Goal: Task Accomplishment & Management: Manage account settings

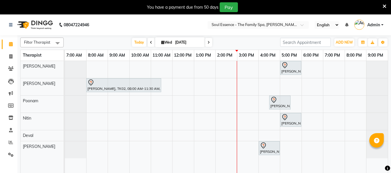
click at [384, 6] on icon at bounding box center [384, 6] width 4 height 5
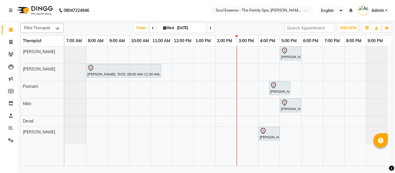
click at [210, 32] on span at bounding box center [210, 27] width 7 height 9
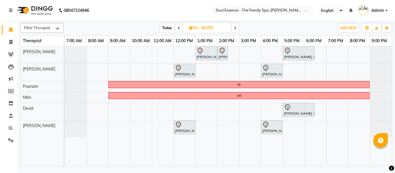
click at [236, 28] on icon at bounding box center [235, 27] width 2 height 3
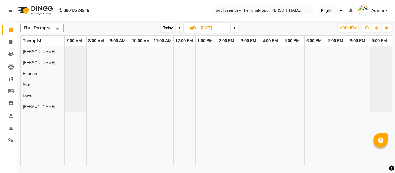
click at [165, 27] on span "Today" at bounding box center [168, 27] width 14 height 9
type input "[DATE]"
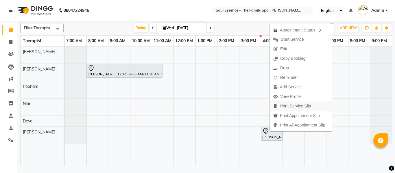
click at [303, 106] on span "Print Service Slip" at bounding box center [295, 106] width 31 height 6
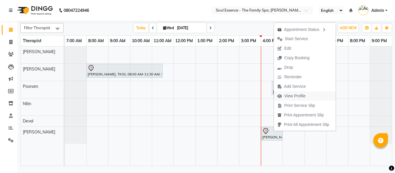
click at [295, 97] on span "View Profile" at bounding box center [294, 96] width 21 height 6
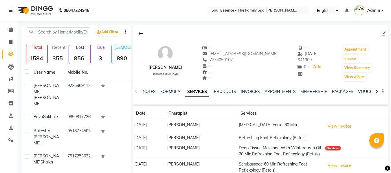
click at [346, 88] on div "NOTES FORMULA SERVICES PRODUCTS INVOICES APPOINTMENTS MEMBERSHIP PACKAGES VOUCH…" at bounding box center [259, 92] width 255 height 20
click at [346, 90] on link "PACKAGES" at bounding box center [342, 91] width 21 height 5
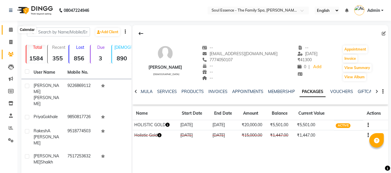
click at [12, 29] on icon at bounding box center [11, 29] width 4 height 4
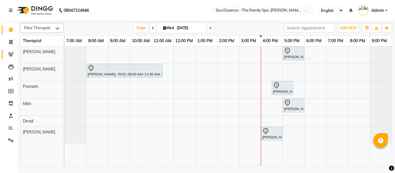
click at [14, 53] on span at bounding box center [11, 54] width 10 height 7
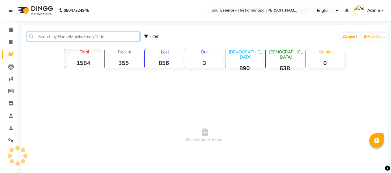
click at [57, 41] on input "text" at bounding box center [83, 36] width 113 height 9
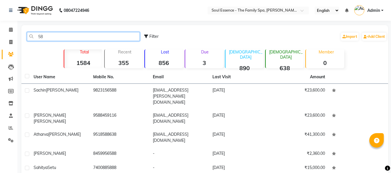
type input "5"
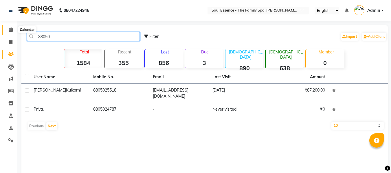
type input "88050"
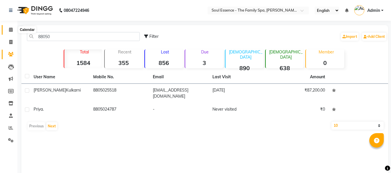
drag, startPoint x: 8, startPoint y: 33, endPoint x: 10, endPoint y: 31, distance: 3.1
click at [8, 33] on span at bounding box center [11, 30] width 10 height 7
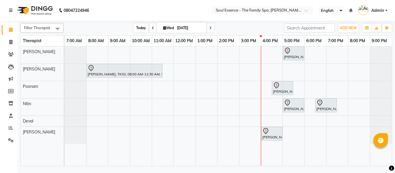
click at [138, 26] on span "Today" at bounding box center [141, 27] width 14 height 9
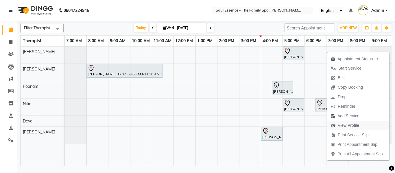
click at [351, 128] on span "View Profile" at bounding box center [348, 126] width 21 height 6
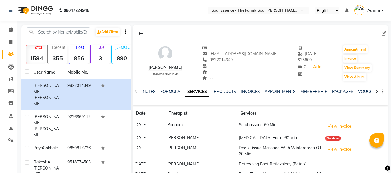
click at [350, 95] on div "NOTES FORMULA SERVICES PRODUCTS INVOICES APPOINTMENTS MEMBERSHIP PACKAGES VOUCH…" at bounding box center [253, 94] width 221 height 11
click at [347, 94] on link "PACKAGES" at bounding box center [342, 91] width 21 height 5
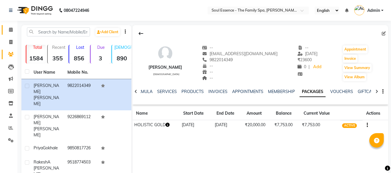
click at [9, 34] on li "Calendar" at bounding box center [8, 30] width 17 height 12
click at [10, 33] on span at bounding box center [11, 30] width 10 height 7
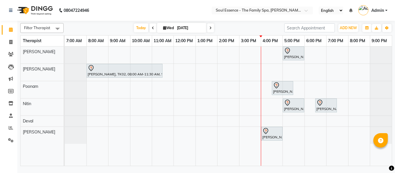
click at [210, 25] on span at bounding box center [210, 27] width 7 height 9
type input "[DATE]"
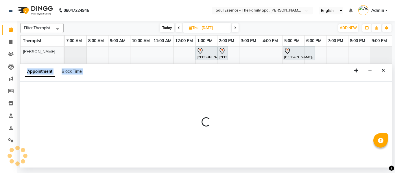
click at [221, 71] on div "Appointment Block Time" at bounding box center [206, 73] width 372 height 18
select select "12594"
select select "840"
select select "tentative"
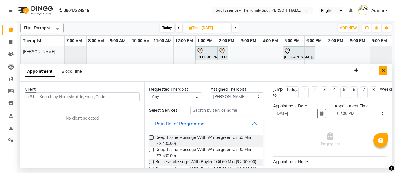
click at [383, 70] on icon "Close" at bounding box center [383, 71] width 3 height 4
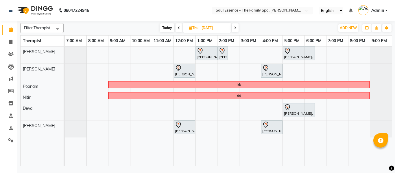
click at [235, 27] on icon at bounding box center [235, 27] width 2 height 3
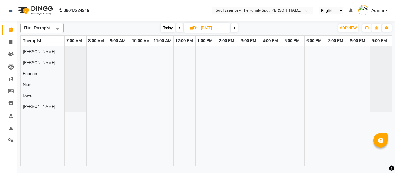
click at [171, 31] on span "Today" at bounding box center [168, 27] width 14 height 9
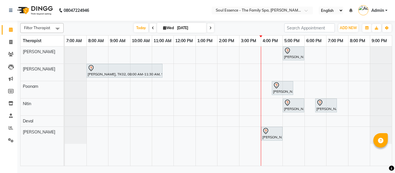
click at [209, 29] on icon at bounding box center [210, 27] width 2 height 3
type input "[DATE]"
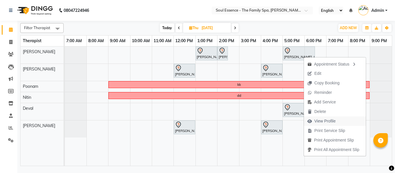
click at [324, 122] on span "View Profile" at bounding box center [324, 121] width 21 height 6
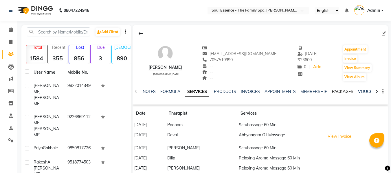
click at [345, 94] on link "PACKAGES" at bounding box center [342, 91] width 21 height 5
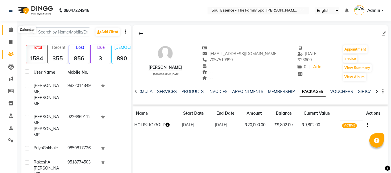
click at [11, 31] on icon at bounding box center [11, 29] width 4 height 4
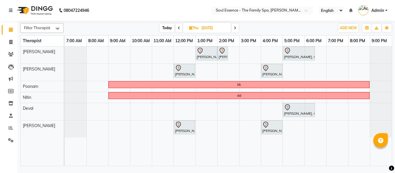
click at [164, 27] on span "Today" at bounding box center [167, 27] width 14 height 9
type input "[DATE]"
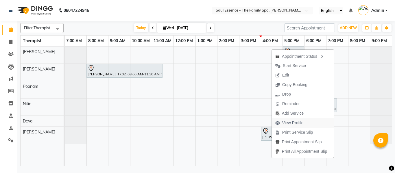
click at [293, 123] on span "View Profile" at bounding box center [292, 123] width 21 height 6
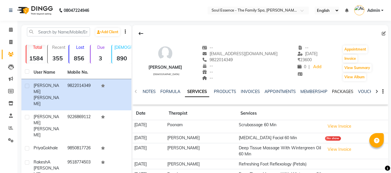
drag, startPoint x: 340, startPoint y: 91, endPoint x: 343, endPoint y: 92, distance: 3.0
click at [341, 91] on link "PACKAGES" at bounding box center [342, 91] width 21 height 5
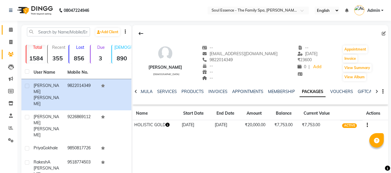
click at [8, 26] on link "Calendar" at bounding box center [9, 30] width 14 height 10
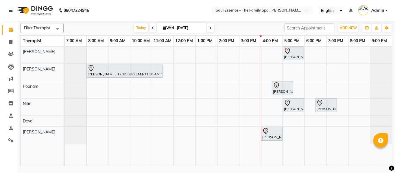
click at [213, 33] on div "Filter Therapist Select All [PERSON_NAME] [PERSON_NAME] Nitin [PERSON_NAME] [DA…" at bounding box center [206, 28] width 372 height 10
click at [212, 22] on div "Filter Therapist Select All [PERSON_NAME] [PERSON_NAME] Nitin [PERSON_NAME] [DA…" at bounding box center [206, 94] width 372 height 146
click at [207, 30] on span at bounding box center [210, 27] width 7 height 9
type input "[DATE]"
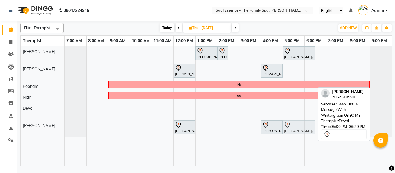
drag, startPoint x: 299, startPoint y: 108, endPoint x: 302, endPoint y: 130, distance: 23.0
click at [302, 130] on tbody "[PERSON_NAME], 01:00 PM-02:00 PM, Signature Pedicure [PERSON_NAME], 02:00 PM-02…" at bounding box center [228, 92] width 327 height 91
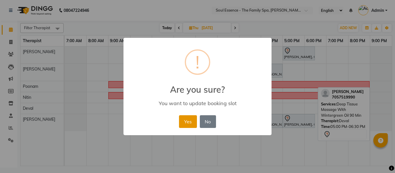
click at [186, 124] on button "Yes" at bounding box center [188, 121] width 18 height 13
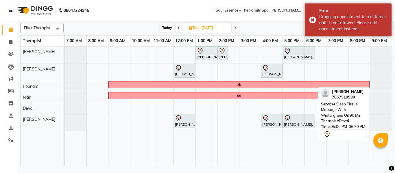
drag, startPoint x: 110, startPoint y: 109, endPoint x: 395, endPoint y: 124, distance: 285.0
click at [391, 124] on div "Filter Therapist Select All [PERSON_NAME] [PERSON_NAME] Nitin [PERSON_NAME] [DA…" at bounding box center [206, 94] width 378 height 147
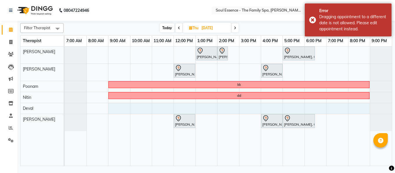
drag, startPoint x: 111, startPoint y: 107, endPoint x: 369, endPoint y: 109, distance: 258.1
click at [369, 109] on div "[PERSON_NAME], 01:00 PM-02:00 PM, Signature Pedicure [PERSON_NAME], 02:00 PM-02…" at bounding box center [228, 106] width 327 height 119
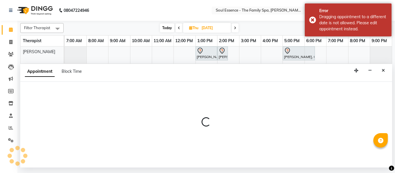
select select "66088"
select select "tentative"
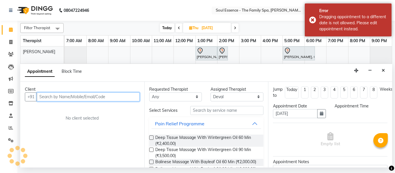
select select "540"
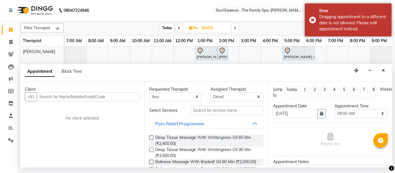
click at [68, 65] on div "Appointment Block Time" at bounding box center [206, 73] width 372 height 18
click at [69, 71] on span "Block Time" at bounding box center [72, 71] width 20 height 5
select select "66088"
select select "540"
select select "1260"
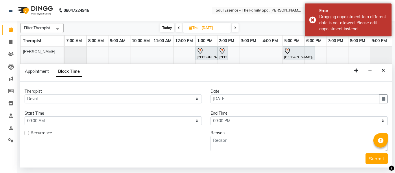
click at [27, 133] on label at bounding box center [27, 133] width 4 height 4
click at [27, 133] on input "checkbox" at bounding box center [27, 134] width 4 height 4
checkbox input "true"
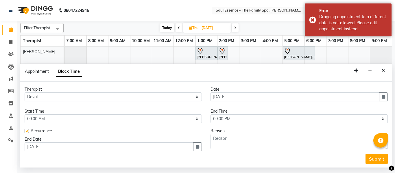
scroll to position [3, 0]
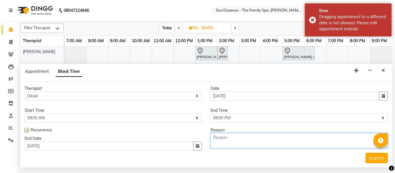
click at [268, 137] on textarea at bounding box center [299, 140] width 177 height 15
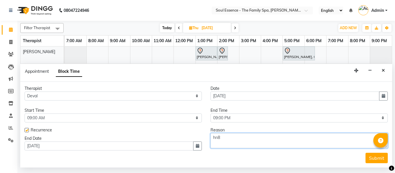
type textarea "hn8"
click at [379, 164] on div "Therapist Select Deval [PERSON_NAME] [PERSON_NAME] Date [DATE] Start Time Selec…" at bounding box center [206, 125] width 372 height 86
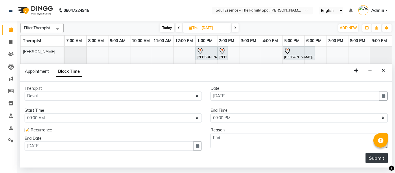
click at [376, 163] on button "Submit" at bounding box center [377, 158] width 22 height 10
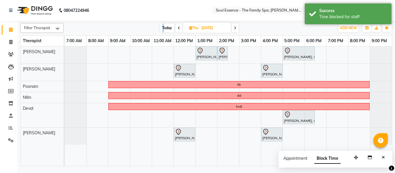
click at [163, 28] on span "Today" at bounding box center [167, 27] width 14 height 9
type input "[DATE]"
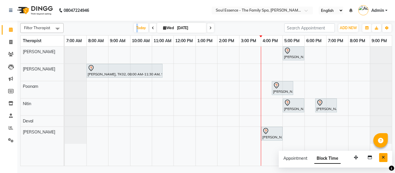
click at [383, 159] on icon "Close" at bounding box center [383, 158] width 3 height 4
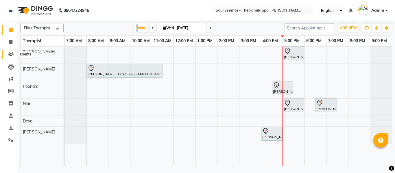
click at [11, 58] on span at bounding box center [11, 54] width 10 height 7
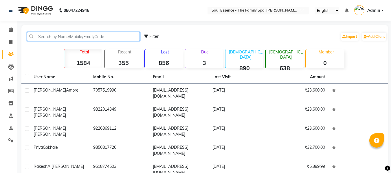
drag, startPoint x: 19, startPoint y: 51, endPoint x: 58, endPoint y: 38, distance: 42.0
click at [57, 38] on input "text" at bounding box center [83, 36] width 113 height 9
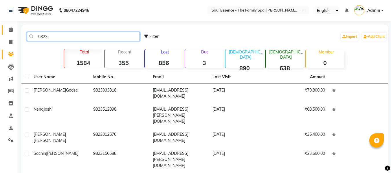
type input "9823"
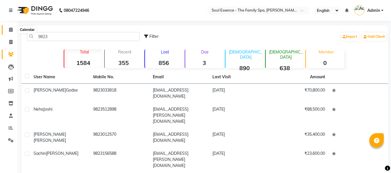
click at [10, 30] on icon at bounding box center [11, 29] width 4 height 4
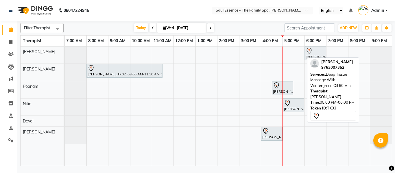
drag, startPoint x: 293, startPoint y: 55, endPoint x: 309, endPoint y: 53, distance: 16.1
click at [65, 53] on div "[PERSON_NAME], TK03, 05:00 PM-06:00 PM, Deep Tissue Massage With Wintergreen Oi…" at bounding box center [65, 55] width 0 height 17
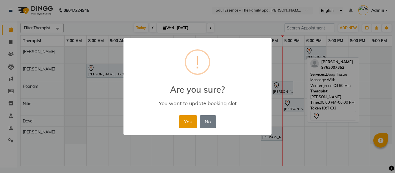
click at [183, 122] on button "Yes" at bounding box center [188, 121] width 18 height 13
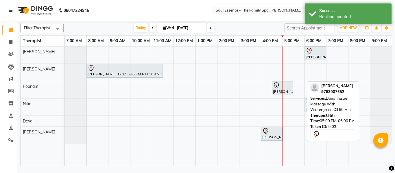
drag, startPoint x: 294, startPoint y: 107, endPoint x: 318, endPoint y: 109, distance: 24.3
click at [318, 109] on div "Filter Therapist Select All [PERSON_NAME] [PERSON_NAME] Nitin [PERSON_NAME] [DA…" at bounding box center [206, 94] width 372 height 146
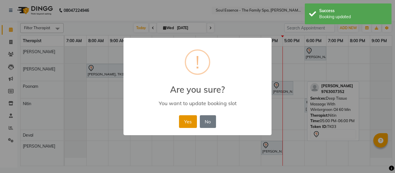
click at [182, 119] on button "Yes" at bounding box center [188, 121] width 18 height 13
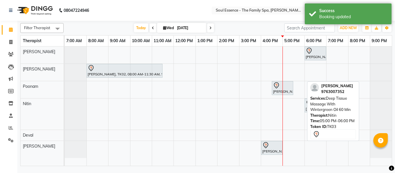
click at [233, 23] on div "Filter Therapist Select All [PERSON_NAME] [PERSON_NAME] Nitin [PERSON_NAME] [DA…" at bounding box center [206, 94] width 372 height 146
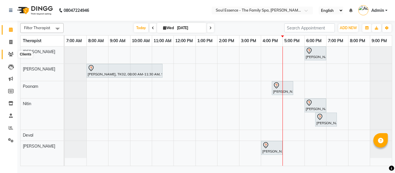
click at [9, 56] on span at bounding box center [11, 54] width 10 height 7
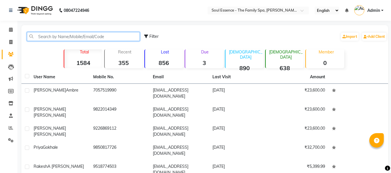
click at [72, 41] on input "text" at bounding box center [83, 36] width 113 height 9
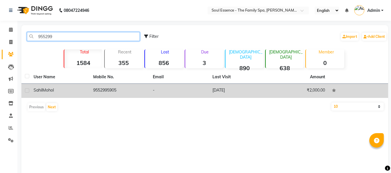
type input "955299"
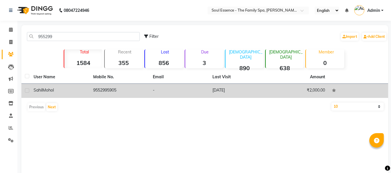
click at [112, 89] on td "9552995905" at bounding box center [120, 91] width 60 height 14
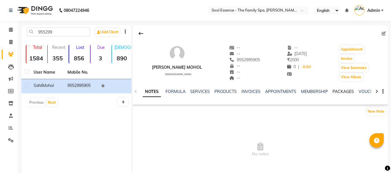
click at [341, 91] on link "PACKAGES" at bounding box center [342, 91] width 21 height 5
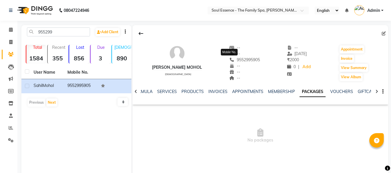
click at [240, 60] on span "9552995905" at bounding box center [244, 59] width 31 height 5
copy span "9552995905"
click at [10, 28] on icon at bounding box center [11, 29] width 4 height 4
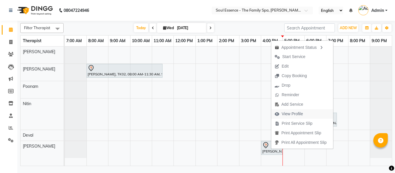
click at [298, 113] on span "View Profile" at bounding box center [292, 114] width 21 height 6
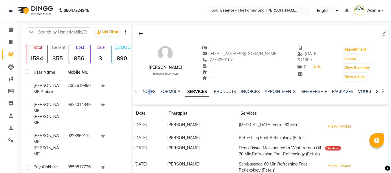
click at [150, 86] on div "NOTES FORMULA SERVICES PRODUCTS INVOICES APPOINTMENTS MEMBERSHIP PACKAGES VOUCH…" at bounding box center [259, 92] width 255 height 20
click at [152, 91] on link "NOTES" at bounding box center [149, 91] width 13 height 5
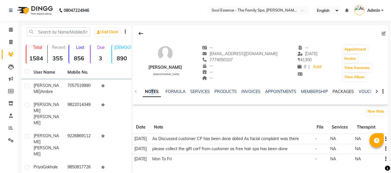
click at [335, 90] on link "PACKAGES" at bounding box center [342, 91] width 21 height 5
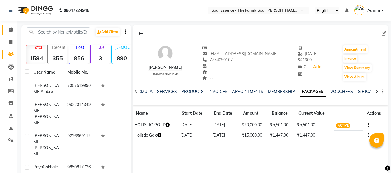
drag, startPoint x: 4, startPoint y: 34, endPoint x: 10, endPoint y: 27, distance: 8.4
click at [5, 34] on link "Calendar" at bounding box center [9, 30] width 14 height 10
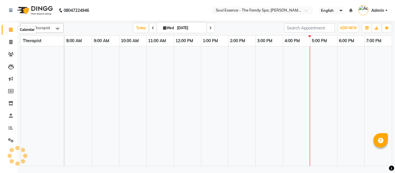
click at [10, 27] on span at bounding box center [11, 30] width 10 height 7
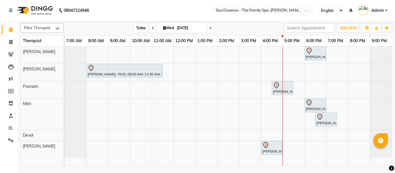
click at [139, 31] on span "Today" at bounding box center [141, 27] width 14 height 9
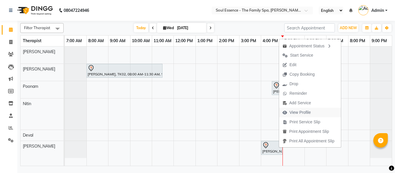
click at [294, 112] on span "View Profile" at bounding box center [300, 113] width 21 height 6
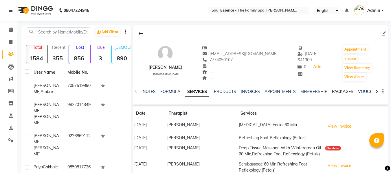
click at [336, 89] on link "PACKAGES" at bounding box center [342, 91] width 21 height 5
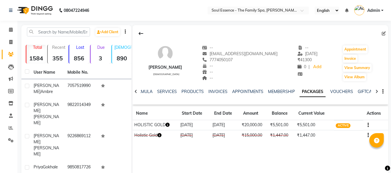
click at [220, 94] on div "INVOICES" at bounding box center [217, 92] width 19 height 6
click at [216, 91] on link "INVOICES" at bounding box center [217, 91] width 19 height 5
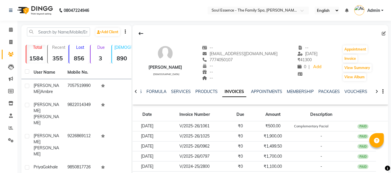
click at [209, 97] on div "NOTES FORMULA SERVICES PRODUCTS INVOICES APPOINTMENTS MEMBERSHIP PACKAGES VOUCH…" at bounding box center [253, 94] width 221 height 11
click at [207, 91] on link "PRODUCTS" at bounding box center [206, 91] width 22 height 5
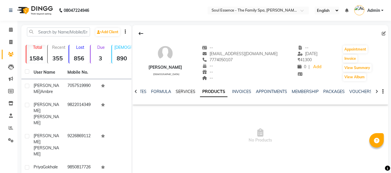
click at [189, 91] on link "SERVICES" at bounding box center [186, 91] width 20 height 5
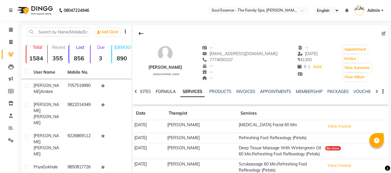
click at [174, 90] on link "FORMULA" at bounding box center [166, 91] width 20 height 5
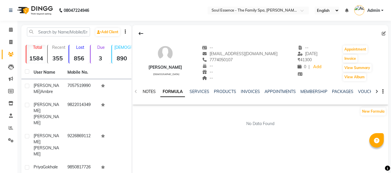
click at [150, 90] on link "NOTES" at bounding box center [149, 91] width 13 height 5
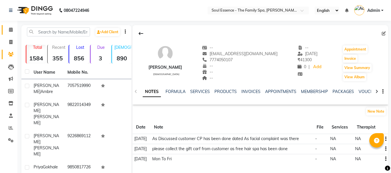
click at [9, 33] on span at bounding box center [11, 30] width 10 height 7
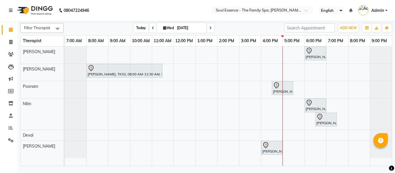
click at [137, 31] on span "Today" at bounding box center [141, 27] width 14 height 9
click at [208, 24] on span at bounding box center [210, 27] width 7 height 9
type input "[DATE]"
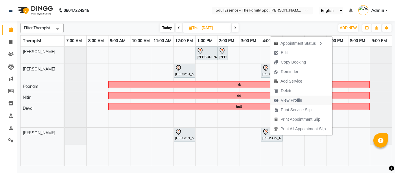
click at [307, 101] on button "View Profile" at bounding box center [301, 101] width 62 height 10
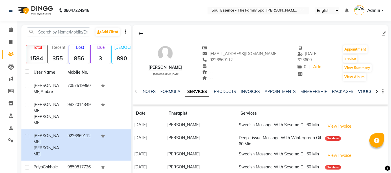
click at [338, 96] on div "NOTES FORMULA SERVICES PRODUCTS INVOICES APPOINTMENTS MEMBERSHIP PACKAGES VOUCH…" at bounding box center [253, 94] width 221 height 11
click at [341, 91] on link "PACKAGES" at bounding box center [342, 91] width 21 height 5
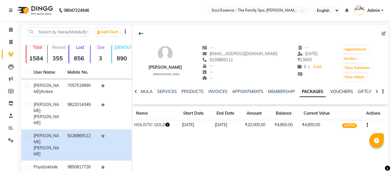
click at [342, 93] on link "VOUCHERS" at bounding box center [341, 91] width 23 height 5
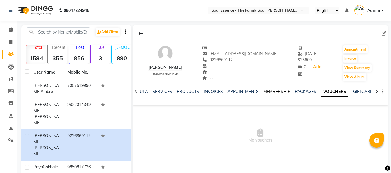
click at [275, 92] on link "MEMBERSHIP" at bounding box center [276, 91] width 27 height 5
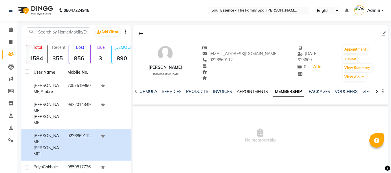
click at [254, 91] on link "APPOINTMENTS" at bounding box center [252, 91] width 31 height 5
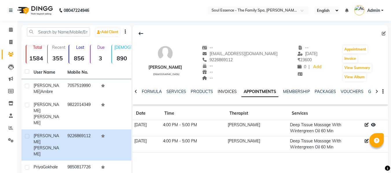
click at [223, 91] on link "INVOICES" at bounding box center [227, 91] width 19 height 5
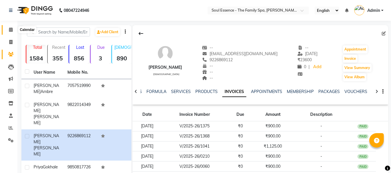
click at [12, 30] on icon at bounding box center [11, 29] width 4 height 4
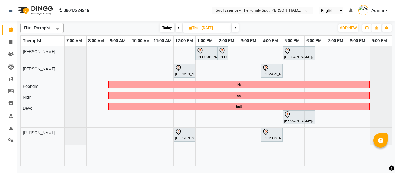
click at [167, 28] on span "Today" at bounding box center [167, 27] width 14 height 9
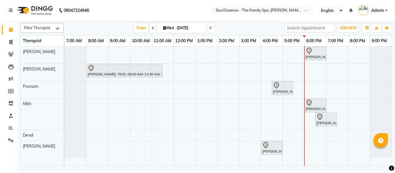
click at [208, 29] on span at bounding box center [210, 27] width 7 height 9
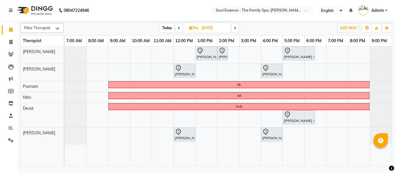
click at [234, 24] on span at bounding box center [235, 27] width 7 height 9
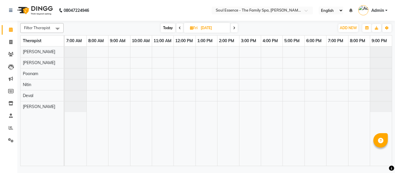
click at [174, 21] on nav "08047224946 Select Location × Soul Essence - The Family Spa, [PERSON_NAME] Colo…" at bounding box center [197, 10] width 395 height 21
click at [170, 28] on span "Today" at bounding box center [168, 27] width 14 height 9
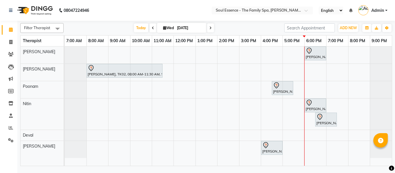
click at [210, 28] on icon at bounding box center [210, 27] width 2 height 3
drag, startPoint x: 210, startPoint y: 28, endPoint x: 286, endPoint y: 29, distance: 76.1
click at [204, 28] on input "[DATE]" at bounding box center [189, 28] width 29 height 9
type input "[DATE]"
select select "9"
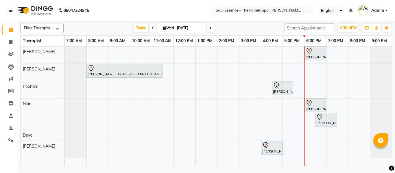
select select "2025"
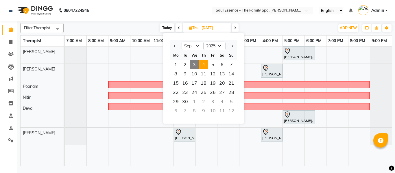
click at [163, 28] on span "Today" at bounding box center [167, 27] width 14 height 9
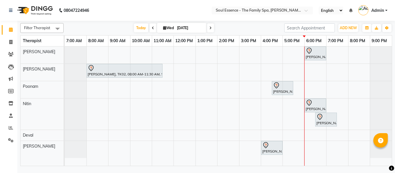
click at [215, 26] on div "[DATE] [DATE]" at bounding box center [174, 28] width 215 height 9
click at [212, 27] on span at bounding box center [210, 27] width 7 height 9
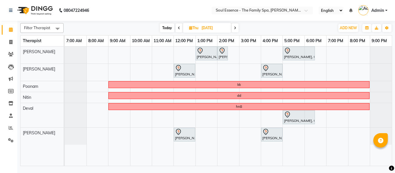
click at [172, 27] on span "Today" at bounding box center [167, 27] width 14 height 9
click at [188, 27] on span "Thu" at bounding box center [194, 28] width 12 height 4
type input "[DATE]"
select select "9"
select select "2025"
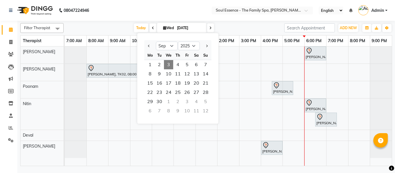
click at [223, 26] on div "[DATE] [DATE] Jan Feb Mar Apr May Jun [DATE] Aug Sep Oct Nov [DATE] 2016 2017 2…" at bounding box center [174, 28] width 215 height 9
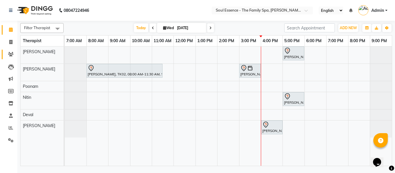
click at [5, 54] on link "Clients" at bounding box center [9, 55] width 14 height 10
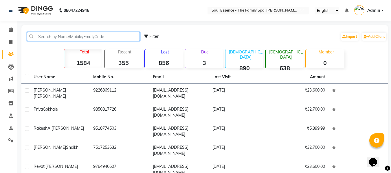
drag, startPoint x: 61, startPoint y: 34, endPoint x: 395, endPoint y: 49, distance: 334.2
click at [61, 34] on input "text" at bounding box center [83, 36] width 113 height 9
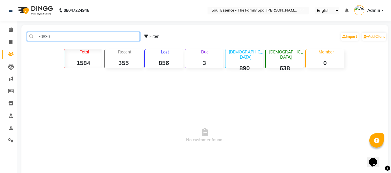
drag, startPoint x: 13, startPoint y: 30, endPoint x: 0, endPoint y: 36, distance: 14.1
click at [0, 36] on app-home "08047224946 Select Location × Soul Essence - The Family Spa, Mayur Colony Engli…" at bounding box center [195, 110] width 391 height 221
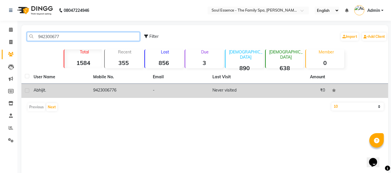
type input "942300677"
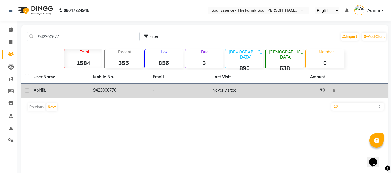
click at [146, 91] on td "9423006776" at bounding box center [120, 91] width 60 height 14
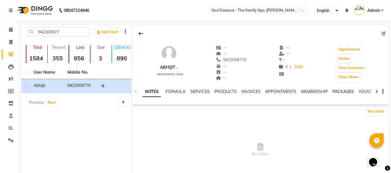
click at [338, 92] on link "PACKAGES" at bounding box center [342, 91] width 21 height 5
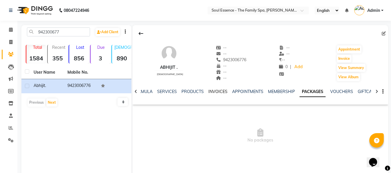
click at [220, 93] on link "INVOICES" at bounding box center [217, 91] width 19 height 5
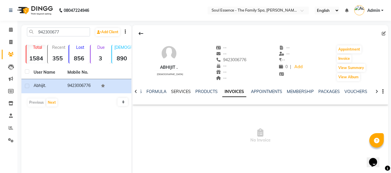
click at [186, 89] on link "SERVICES" at bounding box center [181, 91] width 20 height 5
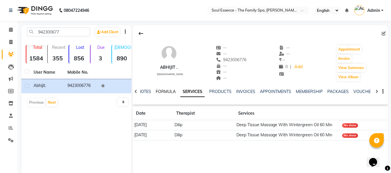
click at [172, 90] on link "FORMULA" at bounding box center [166, 91] width 20 height 5
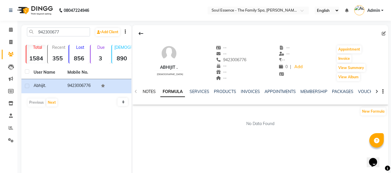
click at [149, 93] on link "NOTES" at bounding box center [149, 91] width 13 height 5
click at [339, 89] on link "PACKAGES" at bounding box center [342, 91] width 21 height 5
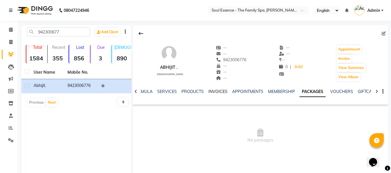
click at [217, 93] on link "INVOICES" at bounding box center [217, 91] width 19 height 5
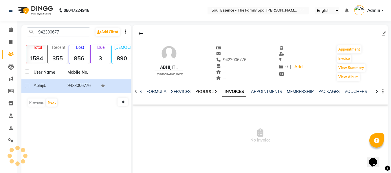
click at [203, 92] on link "PRODUCTS" at bounding box center [206, 91] width 22 height 5
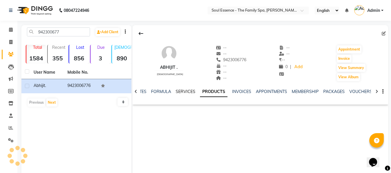
click at [186, 92] on link "SERVICES" at bounding box center [186, 91] width 20 height 5
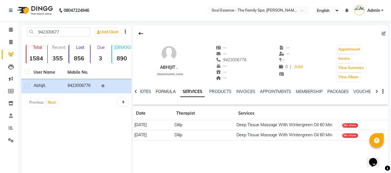
click at [159, 91] on link "FORMULA" at bounding box center [166, 91] width 20 height 5
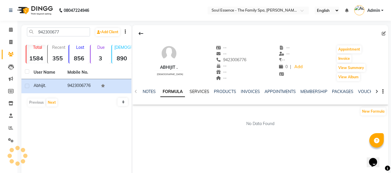
click at [201, 93] on link "SERVICES" at bounding box center [199, 91] width 20 height 5
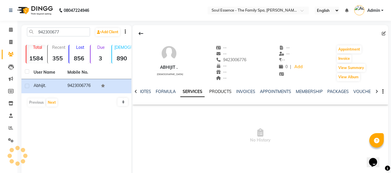
click at [225, 91] on link "PRODUCTS" at bounding box center [220, 91] width 22 height 5
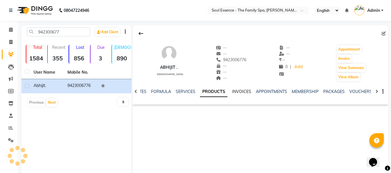
click at [243, 94] on link "INVOICES" at bounding box center [241, 91] width 19 height 5
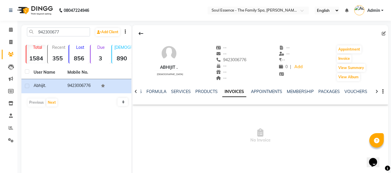
click at [264, 94] on div "APPOINTMENTS" at bounding box center [266, 92] width 31 height 6
click at [306, 93] on link "MEMBERSHIP" at bounding box center [300, 91] width 27 height 5
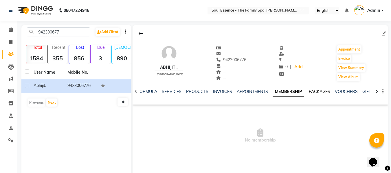
click at [321, 90] on link "PACKAGES" at bounding box center [319, 91] width 21 height 5
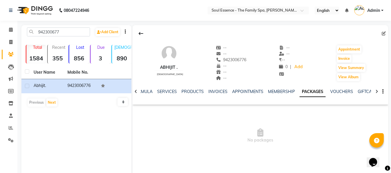
click at [236, 61] on span "9423006776" at bounding box center [231, 59] width 31 height 5
copy span "9423006776"
click at [135, 94] on div at bounding box center [135, 91] width 7 height 11
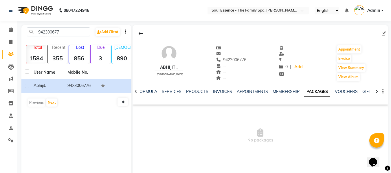
click at [136, 94] on div at bounding box center [135, 91] width 7 height 11
click at [137, 93] on div "NOTES FORMULA SERVICES PRODUCTS INVOICES APPOINTMENTS MEMBERSHIP PACKAGES VOUCH…" at bounding box center [259, 92] width 255 height 20
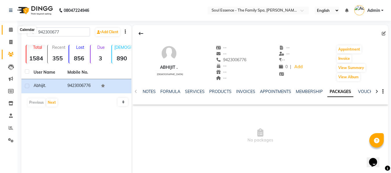
click at [10, 32] on span at bounding box center [11, 30] width 10 height 7
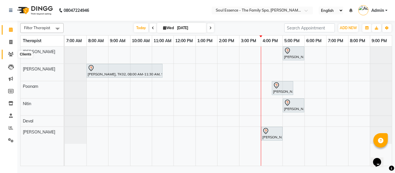
click at [12, 54] on icon at bounding box center [10, 54] width 5 height 4
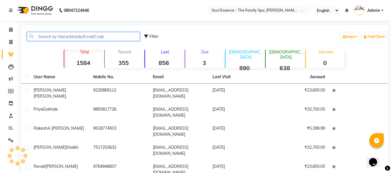
click at [80, 35] on input "text" at bounding box center [83, 36] width 113 height 9
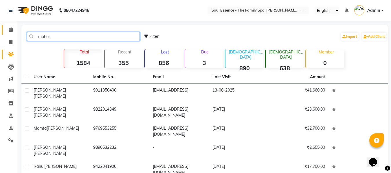
type input "mahaj"
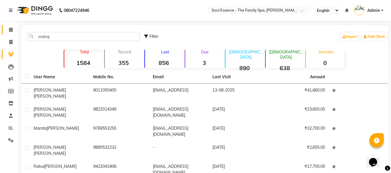
click at [11, 27] on span at bounding box center [11, 30] width 10 height 7
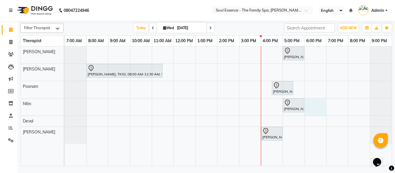
click at [318, 104] on div "Nidhi Sardal, TK03, 05:00 PM-06:00 PM, Deep Tissue Massage With Wintergreen Oil…" at bounding box center [228, 106] width 327 height 119
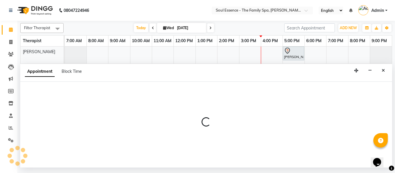
select select "70213"
select select "1080"
select select "tentative"
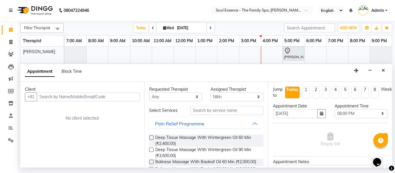
click at [49, 97] on input "text" at bounding box center [88, 97] width 103 height 9
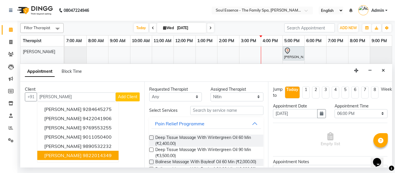
click at [60, 159] on button "Aboli Mahajan 9822014349" at bounding box center [77, 155] width 81 height 9
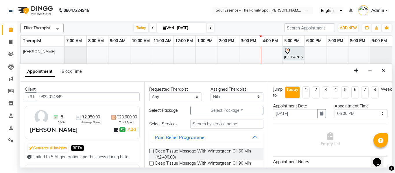
type input "9822014349"
click at [198, 126] on input "text" at bounding box center [226, 124] width 73 height 9
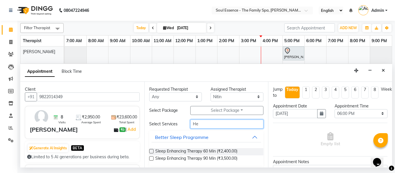
type input "H"
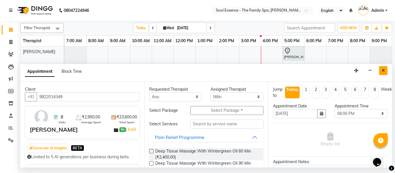
click at [385, 70] on icon "Close" at bounding box center [383, 71] width 3 height 4
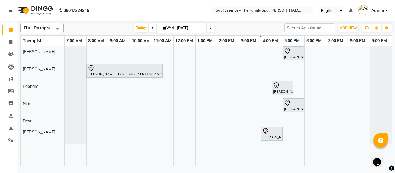
click at [319, 106] on div "Nidhi Sardal, TK03, 05:00 PM-06:00 PM, Deep Tissue Massage With Wintergreen Oil…" at bounding box center [228, 106] width 327 height 119
select select "70213"
select select "1080"
select select "tentative"
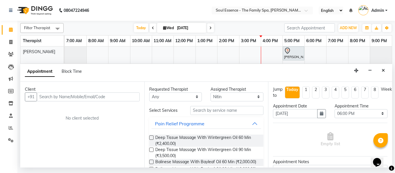
click at [90, 95] on input "text" at bounding box center [88, 97] width 103 height 9
type input "A"
type input "a"
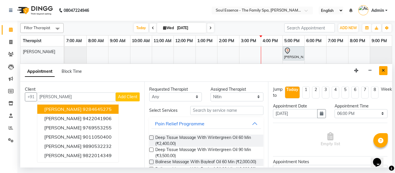
type input "[PERSON_NAME]"
click at [384, 69] on icon "Close" at bounding box center [383, 71] width 3 height 4
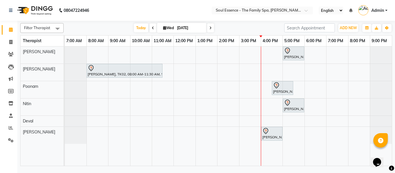
click at [319, 106] on div "Nidhi Sardal, TK03, 05:00 PM-06:00 PM, Deep Tissue Massage With Wintergreen Oil…" at bounding box center [228, 106] width 327 height 119
select select "70213"
select select "tentative"
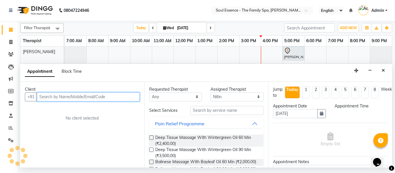
select select "1080"
click at [91, 96] on input "text" at bounding box center [88, 97] width 103 height 9
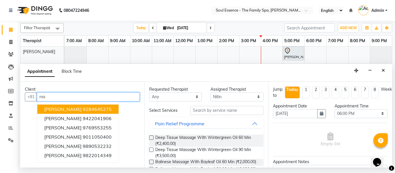
type input "m"
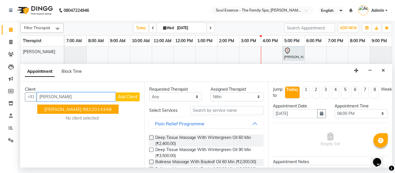
click at [83, 111] on ngb-highlight "9822014349" at bounding box center [97, 109] width 29 height 6
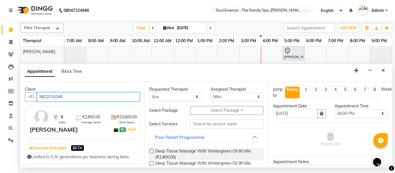
type input "9822014349"
click at [148, 152] on div "Requested Therapist Any Deval Gauri Thorath Nitin Poonam pradyumna Surma Assign…" at bounding box center [206, 125] width 124 height 86
click at [151, 151] on label at bounding box center [151, 151] width 4 height 4
click at [151, 151] on input "checkbox" at bounding box center [151, 152] width 4 height 4
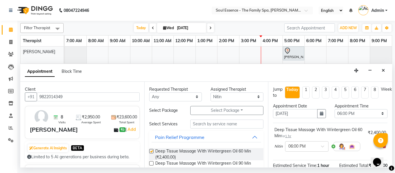
checkbox input "false"
click at [314, 143] on div at bounding box center [307, 146] width 43 height 6
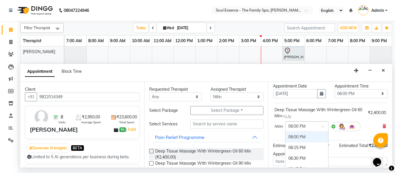
scroll to position [29, 0]
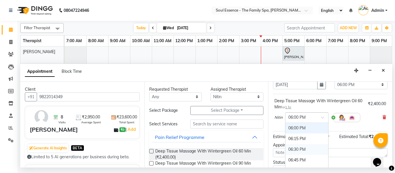
click at [301, 149] on div "06:30 PM" at bounding box center [307, 149] width 43 height 11
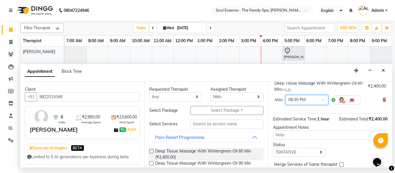
scroll to position [77, 0]
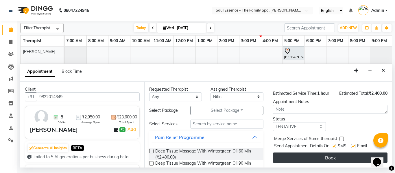
click at [326, 153] on button "Book" at bounding box center [330, 158] width 115 height 10
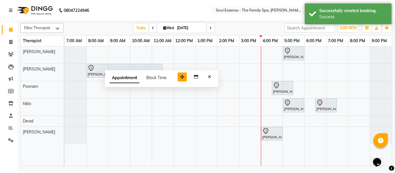
drag, startPoint x: 356, startPoint y: 158, endPoint x: 182, endPoint y: 77, distance: 191.7
click at [182, 77] on icon "button" at bounding box center [182, 77] width 4 height 4
click at [208, 78] on button "Close" at bounding box center [209, 77] width 8 height 9
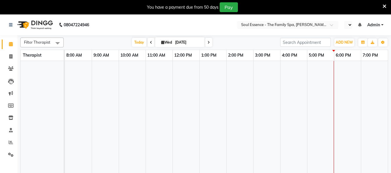
select select "en"
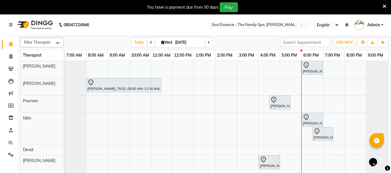
click at [383, 5] on icon at bounding box center [384, 6] width 4 height 5
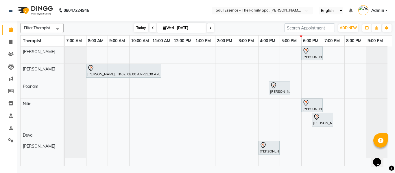
click at [146, 27] on span "Today" at bounding box center [141, 27] width 14 height 9
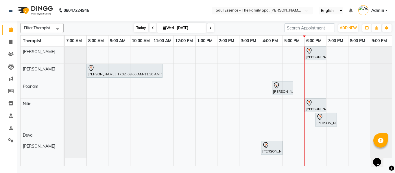
click at [143, 26] on span "Today" at bounding box center [141, 27] width 14 height 9
click at [213, 27] on span at bounding box center [210, 27] width 7 height 9
type input "[DATE]"
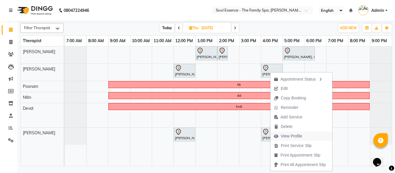
click at [294, 137] on span "View Profile" at bounding box center [291, 136] width 21 height 6
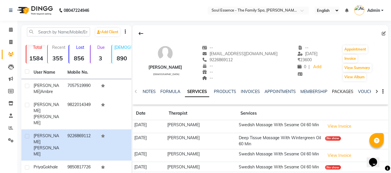
click at [337, 93] on link "PACKAGES" at bounding box center [342, 91] width 21 height 5
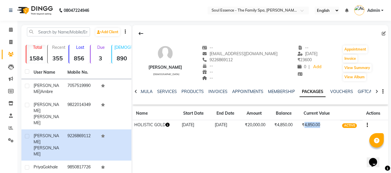
drag, startPoint x: 304, startPoint y: 126, endPoint x: 321, endPoint y: 124, distance: 17.0
click at [321, 124] on td "₹4,850.00" at bounding box center [320, 125] width 40 height 10
click at [307, 141] on div "Alpana Wagh male -- alpanawagh@gmail.com 9226869112 -- -- -- -- 22-08-2025 ₹ 23…" at bounding box center [259, 112] width 255 height 174
drag, startPoint x: 303, startPoint y: 128, endPoint x: 324, endPoint y: 126, distance: 20.6
click at [324, 126] on td "₹4,850.00" at bounding box center [320, 125] width 40 height 10
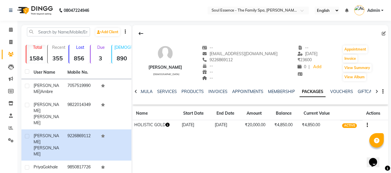
click at [136, 93] on icon at bounding box center [136, 92] width 3 height 4
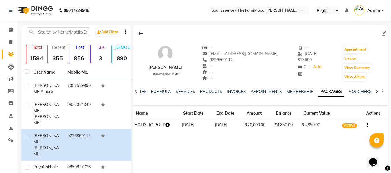
click at [136, 93] on icon at bounding box center [136, 92] width 3 height 4
click at [150, 90] on link "NOTES" at bounding box center [144, 91] width 13 height 5
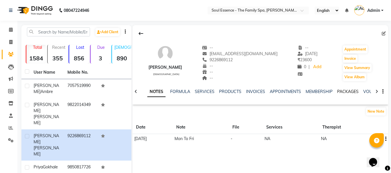
click at [337, 92] on link "PACKAGES" at bounding box center [347, 91] width 21 height 5
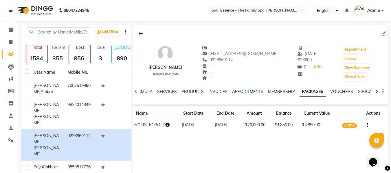
click at [224, 61] on span "9226869112" at bounding box center [217, 59] width 31 height 5
copy span "9226869112"
click at [343, 88] on div "NOTES FORMULA SERVICES PRODUCTS INVOICES APPOINTMENTS MEMBERSHIP PACKAGES VOUCH…" at bounding box center [259, 92] width 255 height 20
click at [344, 93] on link "VOUCHERS" at bounding box center [341, 91] width 23 height 5
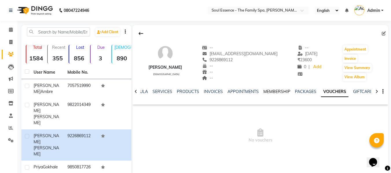
click at [282, 91] on link "MEMBERSHIP" at bounding box center [276, 91] width 27 height 5
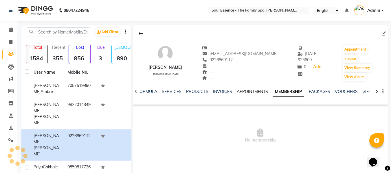
click at [237, 93] on link "APPOINTMENTS" at bounding box center [252, 91] width 31 height 5
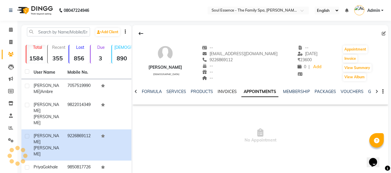
click at [224, 93] on link "INVOICES" at bounding box center [227, 91] width 19 height 5
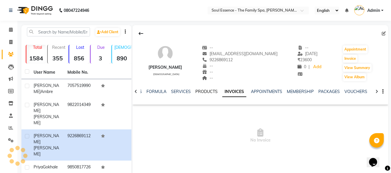
click at [202, 93] on link "PRODUCTS" at bounding box center [206, 91] width 22 height 5
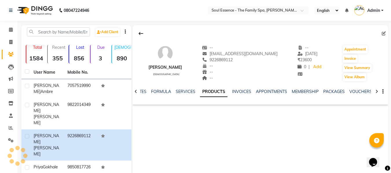
click at [192, 95] on div "NOTES FORMULA SERVICES PRODUCTS INVOICES APPOINTMENTS MEMBERSHIP PACKAGES VOUCH…" at bounding box center [253, 94] width 221 height 11
click at [189, 91] on link "SERVICES" at bounding box center [186, 91] width 20 height 5
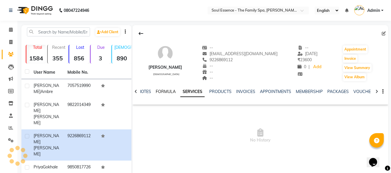
click at [165, 92] on link "FORMULA" at bounding box center [166, 91] width 20 height 5
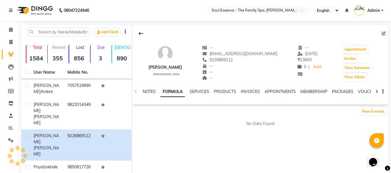
drag, startPoint x: 140, startPoint y: 93, endPoint x: 146, endPoint y: 90, distance: 6.4
click at [141, 93] on div "NOTES FORMULA SERVICES PRODUCTS INVOICES APPOINTMENTS MEMBERSHIP PACKAGES VOUCH…" at bounding box center [255, 95] width 231 height 13
click at [146, 90] on link "NOTES" at bounding box center [149, 91] width 13 height 5
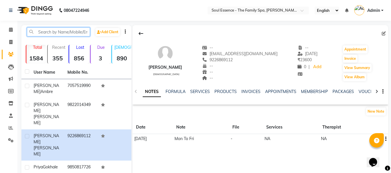
click at [50, 29] on input "text" at bounding box center [58, 31] width 63 height 9
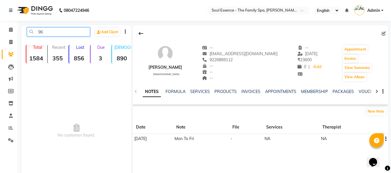
type input "9"
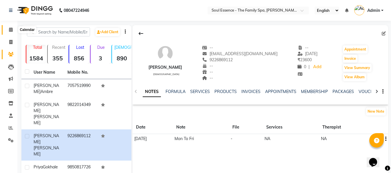
click at [14, 30] on span at bounding box center [11, 30] width 10 height 7
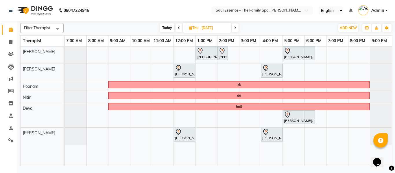
click at [236, 31] on span at bounding box center [235, 27] width 7 height 9
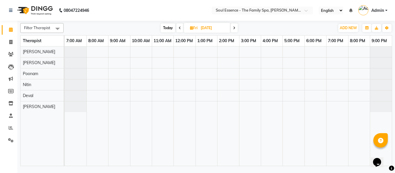
click at [169, 25] on span "Today" at bounding box center [168, 27] width 14 height 9
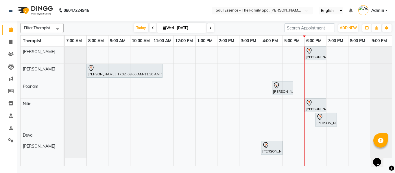
click at [210, 29] on icon at bounding box center [210, 27] width 2 height 3
type input "[DATE]"
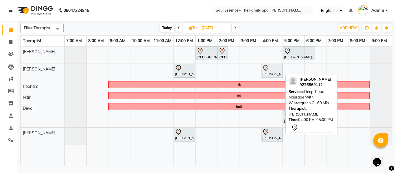
drag, startPoint x: 272, startPoint y: 74, endPoint x: 270, endPoint y: 76, distance: 3.5
click at [65, 76] on div "Netra Gulawani, 12:00 PM-01:00 PM, Deep Tissue Massage With Wintergreen Oil 60 …" at bounding box center [65, 72] width 0 height 17
click at [273, 71] on div at bounding box center [271, 68] width 19 height 7
select select "7"
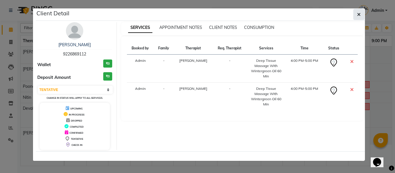
click at [356, 17] on button "button" at bounding box center [359, 14] width 11 height 11
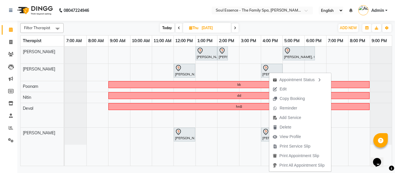
click at [268, 30] on div "Today Thu 04-09-2025" at bounding box center [200, 28] width 266 height 9
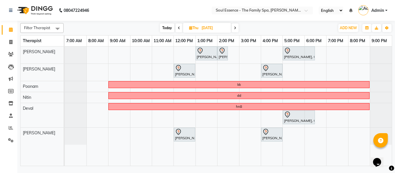
click at [165, 28] on span "Today" at bounding box center [167, 27] width 14 height 9
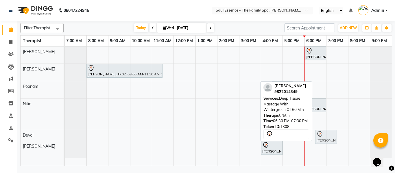
drag, startPoint x: 321, startPoint y: 119, endPoint x: 324, endPoint y: 130, distance: 11.0
click at [324, 132] on tbody "Nidhi Sardal, TK03, 06:00 PM-07:00 PM, Deep Tissue Massage With Wintergreen Oil…" at bounding box center [228, 103] width 327 height 112
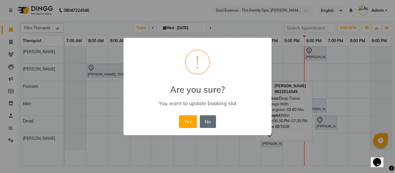
click at [206, 122] on button "No" at bounding box center [208, 121] width 16 height 13
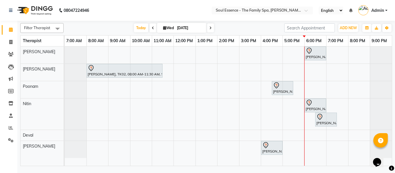
click at [209, 29] on icon at bounding box center [210, 27] width 2 height 3
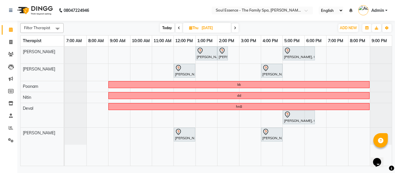
click at [237, 27] on span at bounding box center [235, 27] width 7 height 9
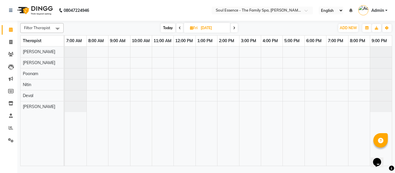
click at [165, 26] on span "Today" at bounding box center [168, 27] width 14 height 9
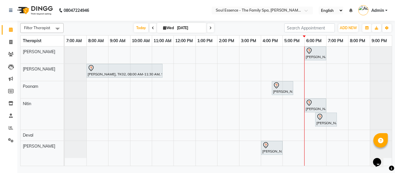
click at [211, 27] on icon at bounding box center [210, 27] width 2 height 3
type input "[DATE]"
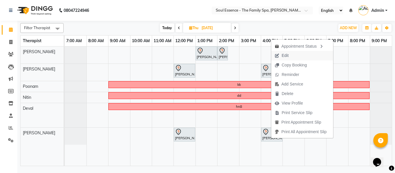
click at [284, 56] on span "Edit" at bounding box center [285, 56] width 7 height 6
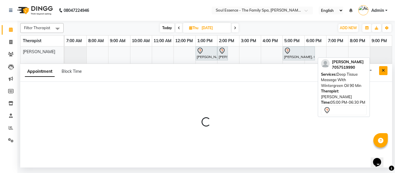
select select "tentative"
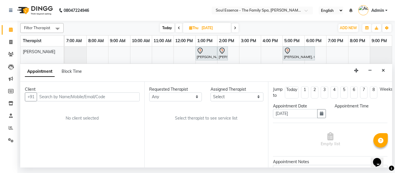
select select "960"
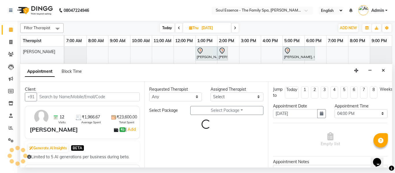
select select "37932"
select select "1188"
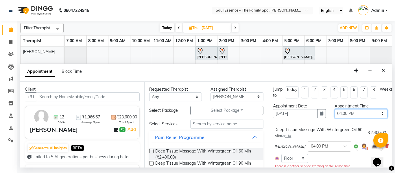
click at [344, 112] on select "Select 08:00 AM 08:15 AM 08:30 AM 08:45 AM 09:00 AM 09:15 AM 09:30 AM 09:45 AM …" at bounding box center [361, 113] width 53 height 9
select select "1050"
click at [335, 109] on select "Select 08:00 AM 08:15 AM 08:30 AM 08:45 AM 09:00 AM 09:15 AM 09:30 AM 09:45 AM …" at bounding box center [361, 113] width 53 height 9
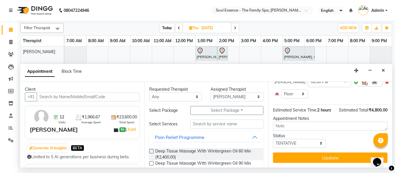
scroll to position [117, 0]
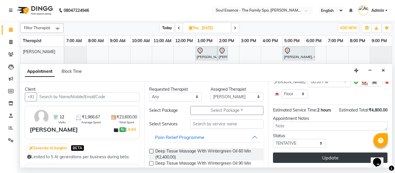
click at [340, 154] on button "Update" at bounding box center [330, 158] width 115 height 10
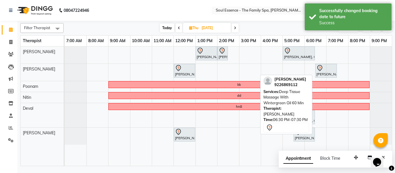
click at [327, 71] on div at bounding box center [325, 68] width 19 height 7
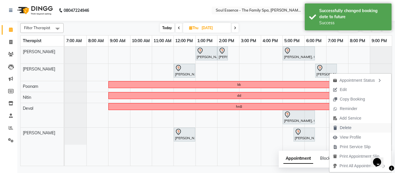
click at [343, 129] on span "Delete" at bounding box center [346, 128] width 12 height 6
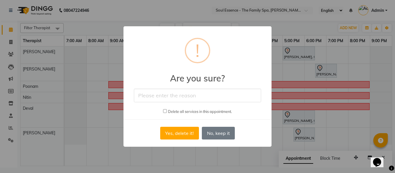
click at [164, 115] on div "Delete all services in this appointment." at bounding box center [197, 111] width 69 height 7
click at [164, 112] on input "checkbox" at bounding box center [165, 111] width 4 height 4
checkbox input "true"
click at [182, 134] on button "Yes, delete it!" at bounding box center [179, 133] width 39 height 13
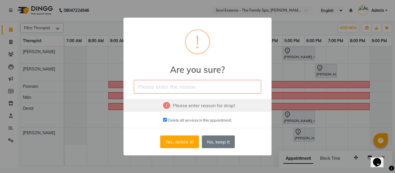
click at [152, 86] on input "text" at bounding box center [197, 87] width 127 height 14
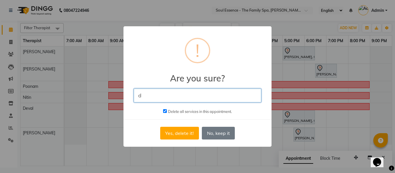
type input "dhbx"
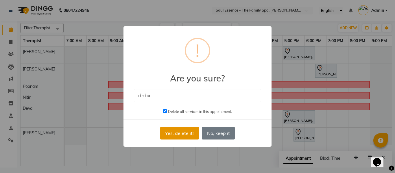
click at [174, 130] on button "Yes, delete it!" at bounding box center [179, 133] width 39 height 13
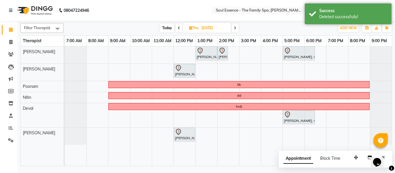
click at [166, 29] on span "Today" at bounding box center [167, 27] width 14 height 9
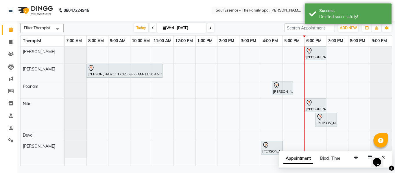
click at [211, 27] on span at bounding box center [210, 27] width 7 height 9
type input "[DATE]"
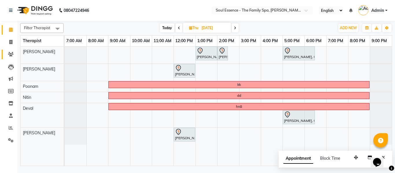
click at [4, 52] on link "Clients" at bounding box center [9, 55] width 14 height 10
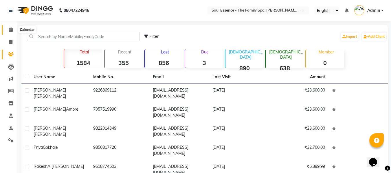
click at [9, 28] on icon at bounding box center [11, 29] width 4 height 4
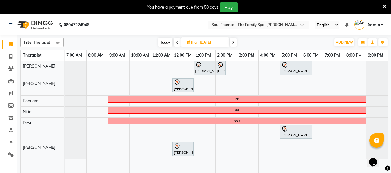
click at [163, 43] on span "Today" at bounding box center [165, 42] width 14 height 9
type input "[DATE]"
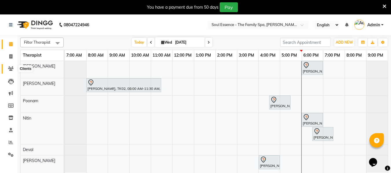
click at [11, 68] on icon at bounding box center [10, 69] width 5 height 4
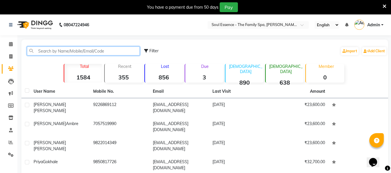
click at [53, 49] on input "text" at bounding box center [83, 51] width 113 height 9
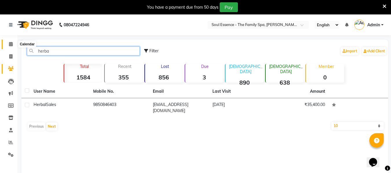
type input "herba"
click at [11, 45] on icon at bounding box center [11, 44] width 4 height 4
